Goal: Task Accomplishment & Management: Use online tool/utility

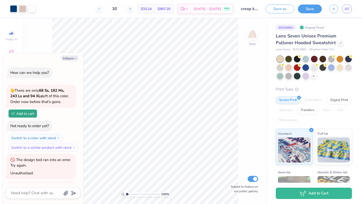
scroll to position [24, 0]
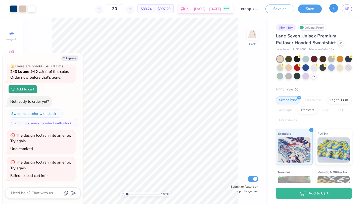
click at [333, 12] on button "button" at bounding box center [334, 8] width 9 height 9
type textarea "x"
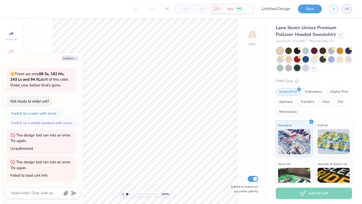
scroll to position [16, 0]
type textarea "x"
click at [351, 8] on link "AE" at bounding box center [347, 9] width 10 height 9
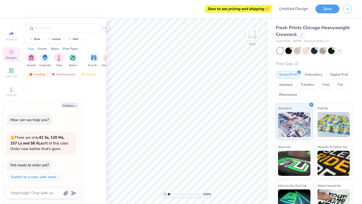
type textarea "x"
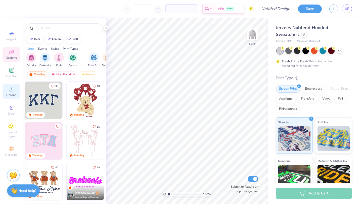
click at [13, 93] on span "Upload" at bounding box center [11, 95] width 10 height 4
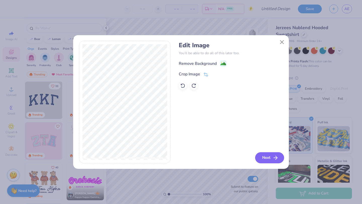
click at [271, 161] on button "Next" at bounding box center [269, 157] width 29 height 11
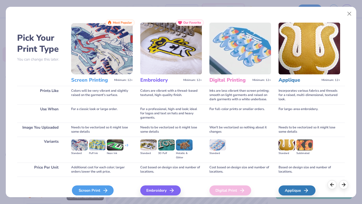
click at [103, 192] on icon at bounding box center [105, 191] width 6 height 6
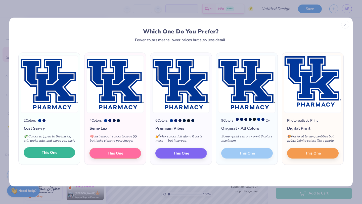
click at [63, 157] on button "This One" at bounding box center [50, 152] width 52 height 11
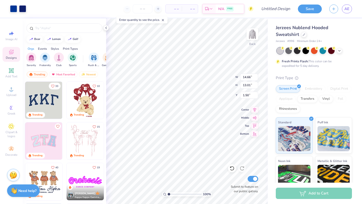
type input "2.49"
type input "14.24"
type input "12.64"
type input "2.86"
type input "11.48"
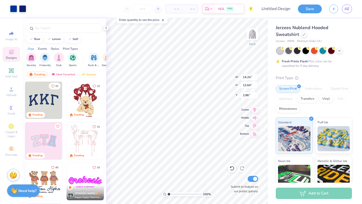
type input "10.18"
type input "3.00"
type input "11.11"
type input "9.86"
type input "3.00"
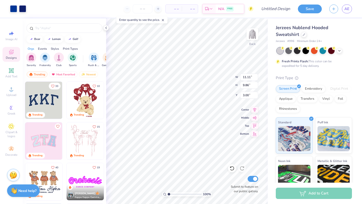
type input "11.24"
type input "9.98"
type input "3.00"
click at [270, 8] on input "Design Title" at bounding box center [282, 9] width 25 height 10
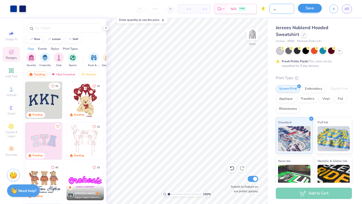
type input "simple uk pharm"
click at [302, 14] on div "Save AE" at bounding box center [330, 9] width 64 height 18
click at [303, 12] on button "Save" at bounding box center [310, 8] width 24 height 9
click at [311, 10] on div "Save" at bounding box center [310, 9] width 24 height 9
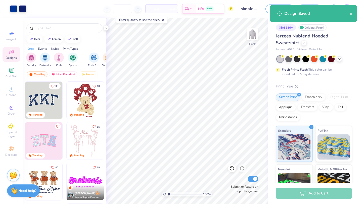
click at [353, 40] on div "# 508186A Original Proof Jerzees Nublend Hooded Sweatshirt Jerzees # 996 Minimu…" at bounding box center [315, 128] width 94 height 221
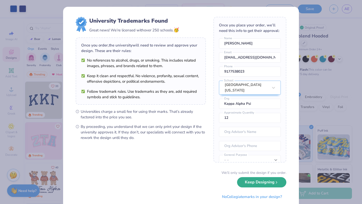
click at [258, 184] on button "Keep Designing" at bounding box center [261, 182] width 49 height 10
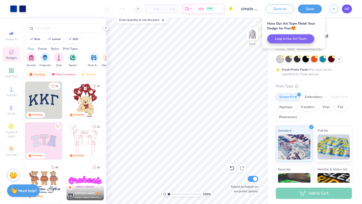
click at [348, 12] on link "AE" at bounding box center [347, 9] width 10 height 9
